Goal: Information Seeking & Learning: Learn about a topic

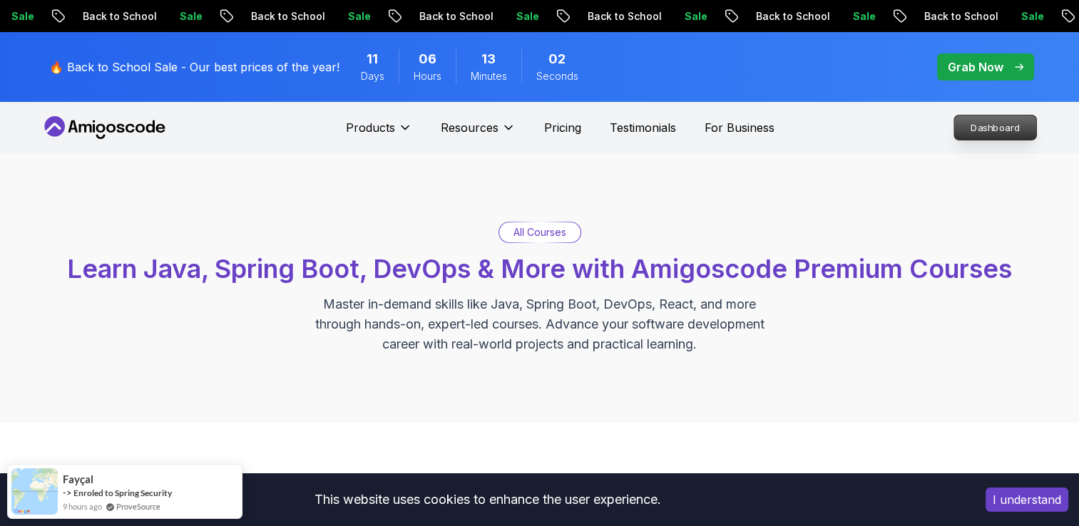
click at [979, 119] on p "Dashboard" at bounding box center [996, 128] width 82 height 24
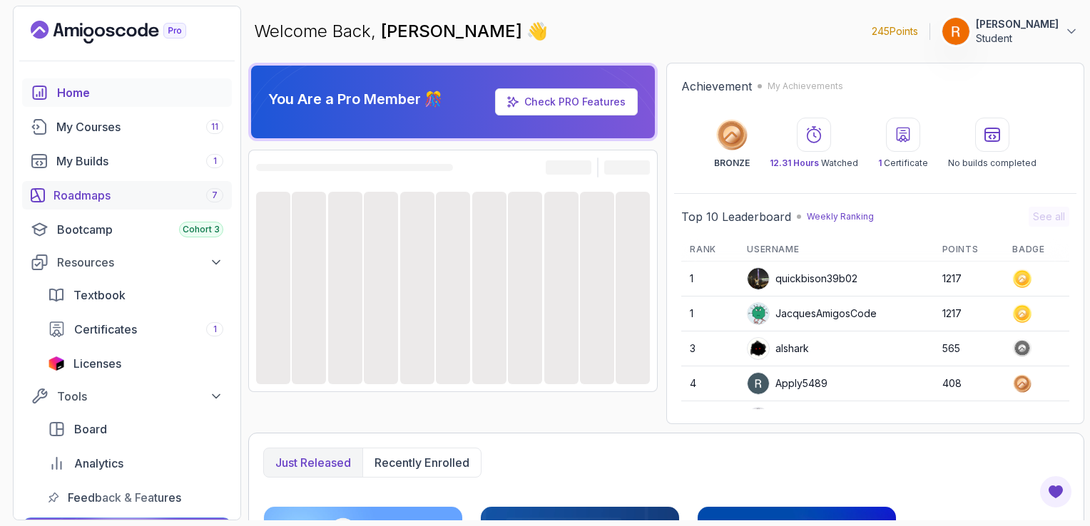
click at [161, 190] on div "Roadmaps 7" at bounding box center [139, 195] width 170 height 17
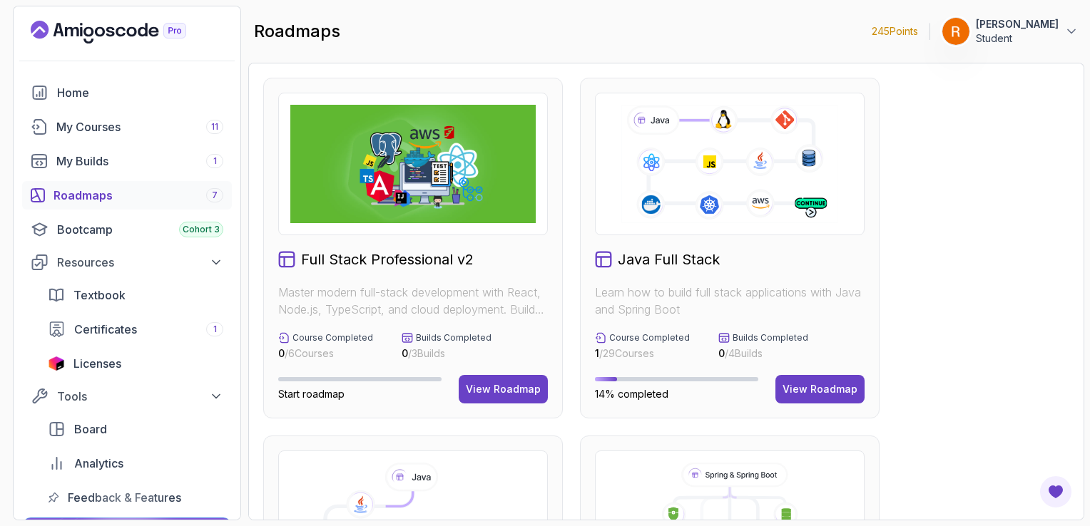
scroll to position [292, 0]
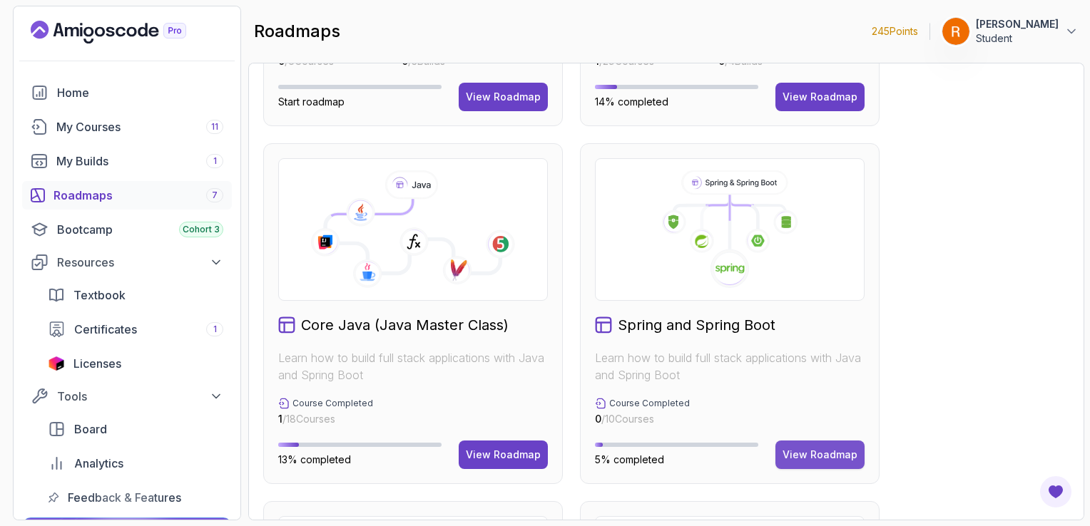
click at [808, 464] on button "View Roadmap" at bounding box center [819, 455] width 89 height 29
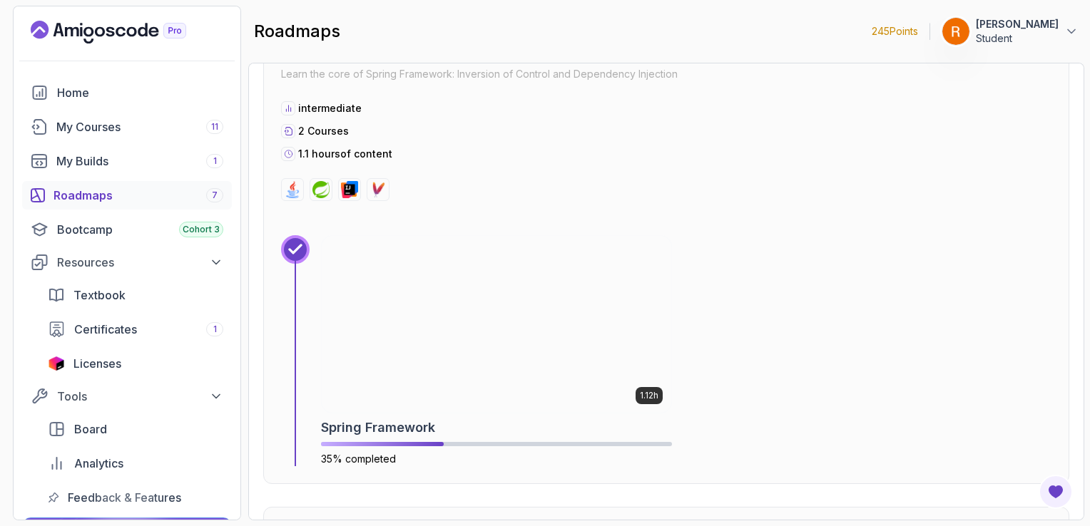
scroll to position [1083, 0]
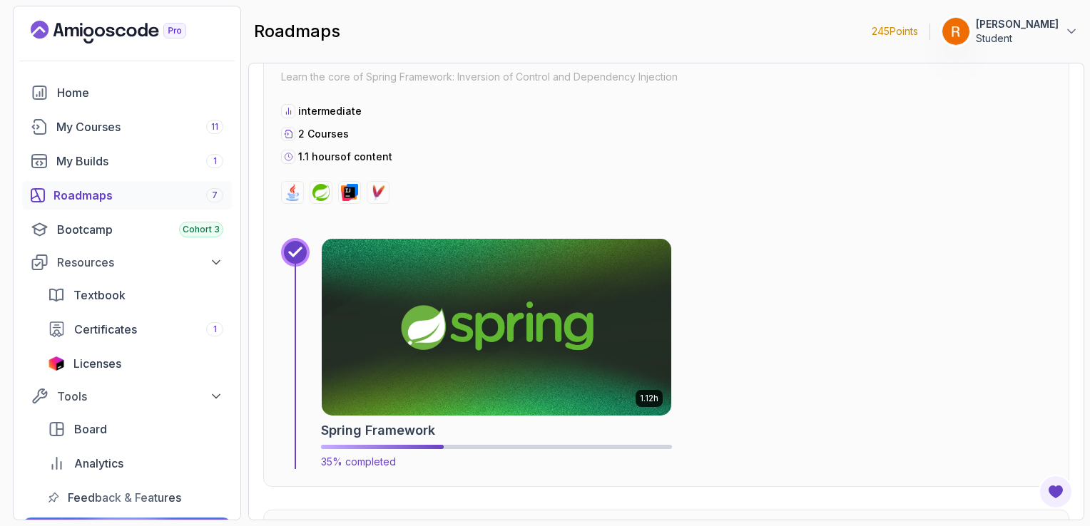
click at [555, 321] on img at bounding box center [496, 327] width 367 height 185
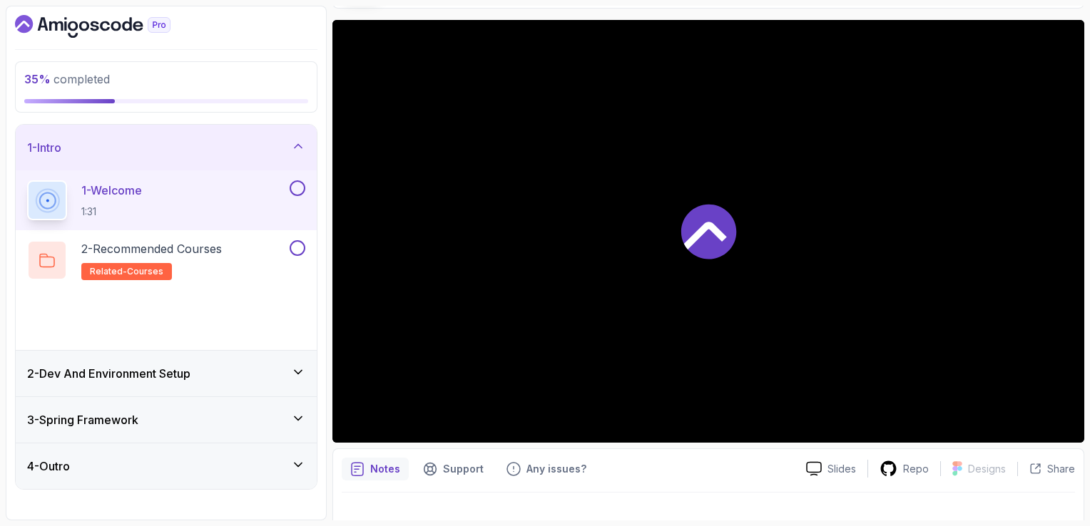
scroll to position [127, 0]
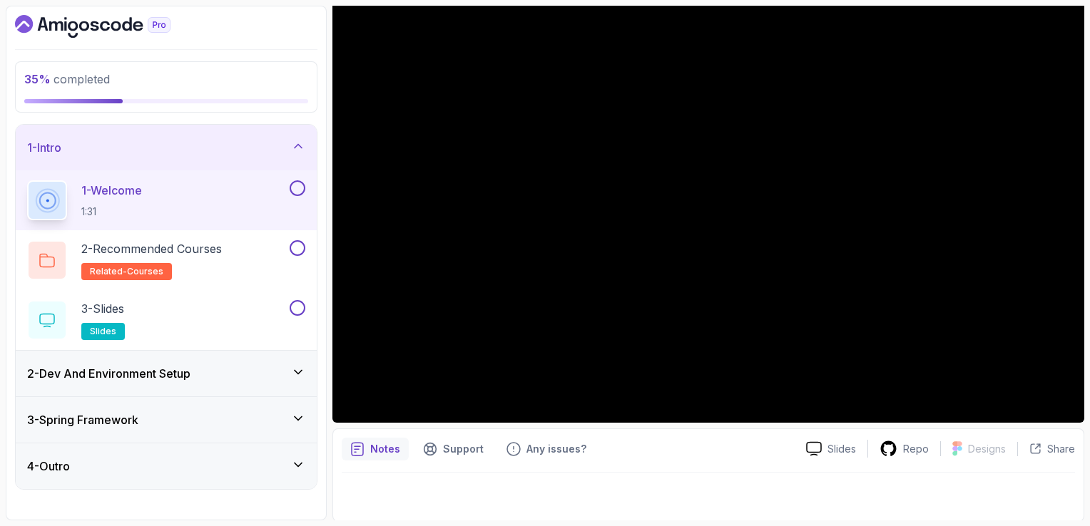
click at [131, 412] on h3 "3 - Spring Framework" at bounding box center [82, 420] width 111 height 17
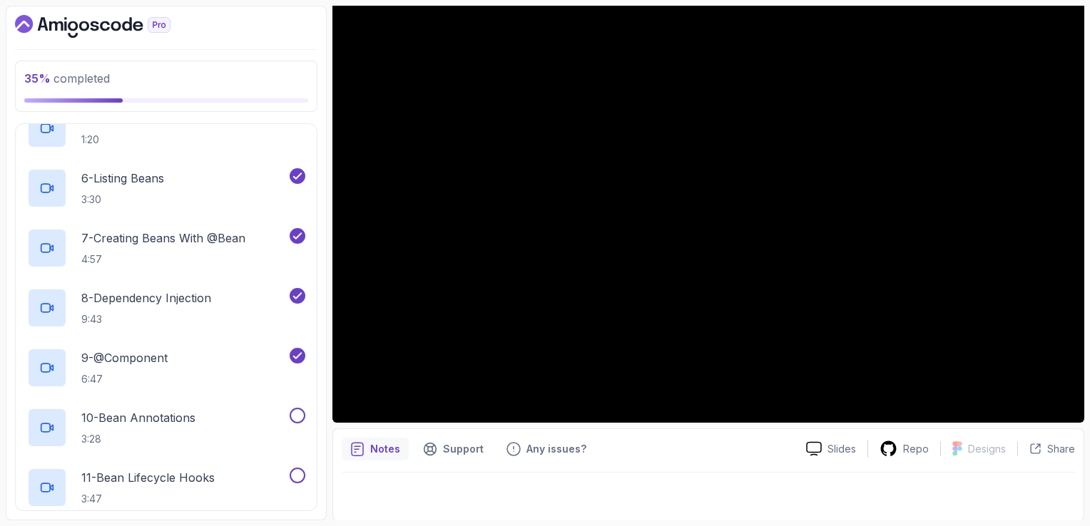
scroll to position [402, 0]
click at [141, 420] on p "10 - Bean Annotations" at bounding box center [138, 419] width 114 height 17
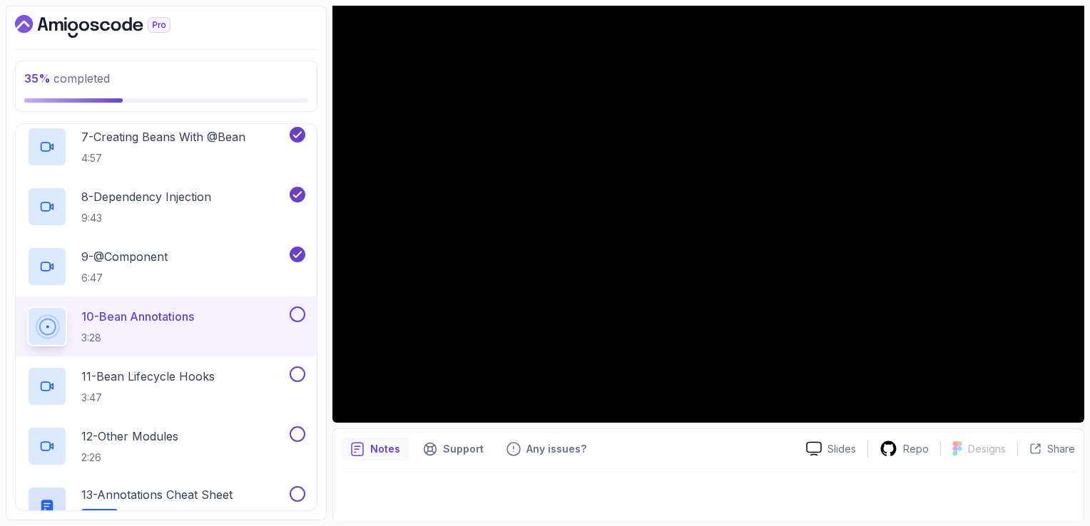
scroll to position [505, 0]
click at [183, 372] on p "11 - Bean Lifecycle Hooks" at bounding box center [147, 376] width 133 height 17
